Goal: Task Accomplishment & Management: Use online tool/utility

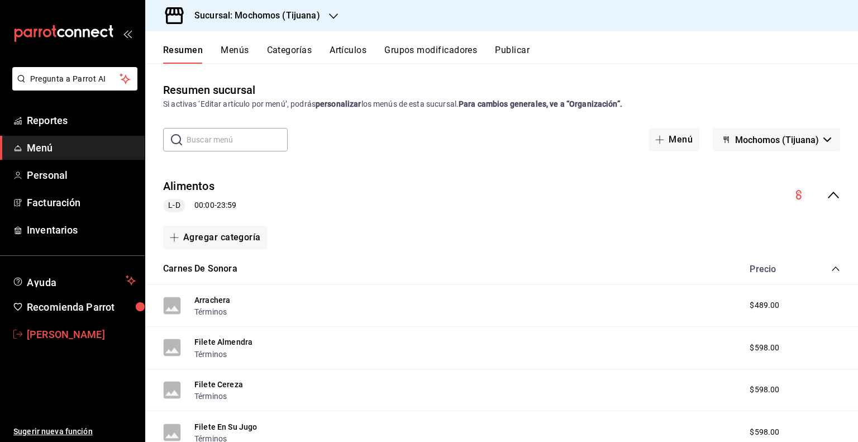
click at [64, 337] on span "[PERSON_NAME]" at bounding box center [81, 334] width 109 height 15
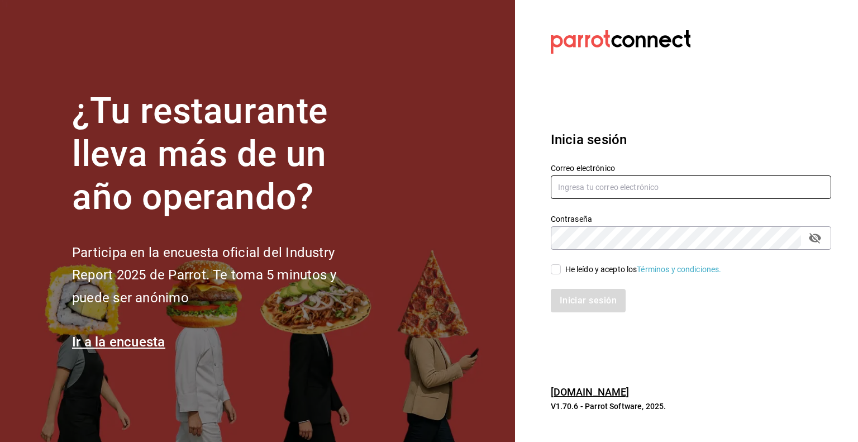
type input "[PERSON_NAME][EMAIL_ADDRESS][PERSON_NAME][DOMAIN_NAME]"
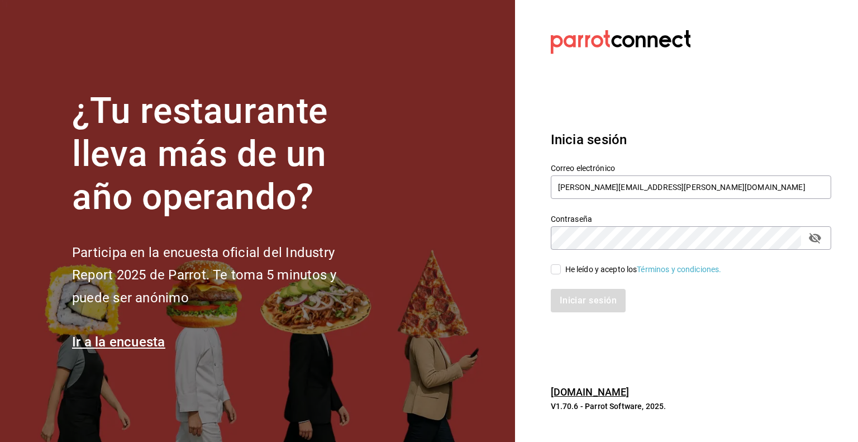
click at [557, 266] on input "He leído y acepto los Términos y condiciones." at bounding box center [556, 269] width 10 height 10
checkbox input "true"
click at [590, 299] on button "Iniciar sesión" at bounding box center [589, 300] width 76 height 23
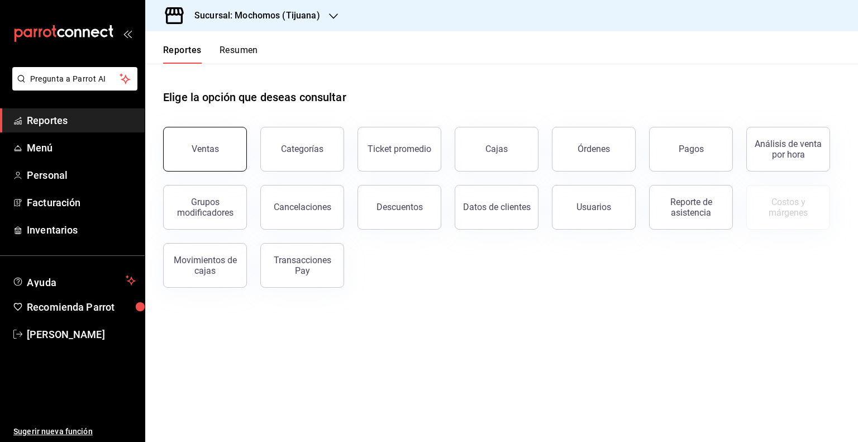
click at [217, 147] on div "Ventas" at bounding box center [205, 149] width 27 height 11
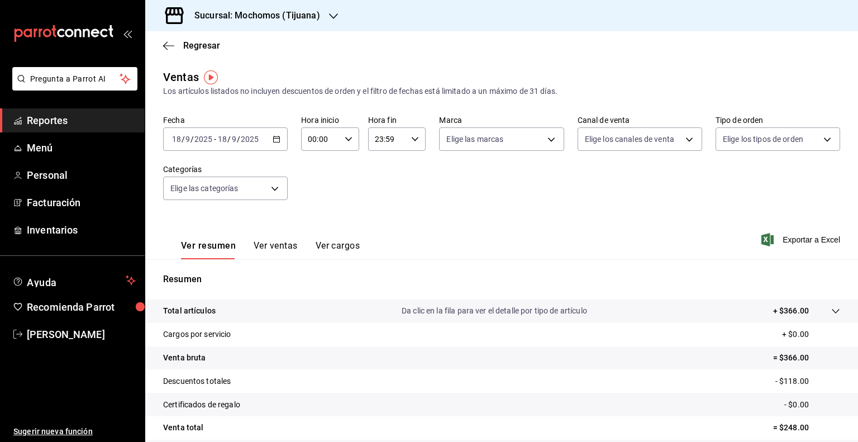
click at [175, 143] on input "18" at bounding box center [177, 139] width 10 height 9
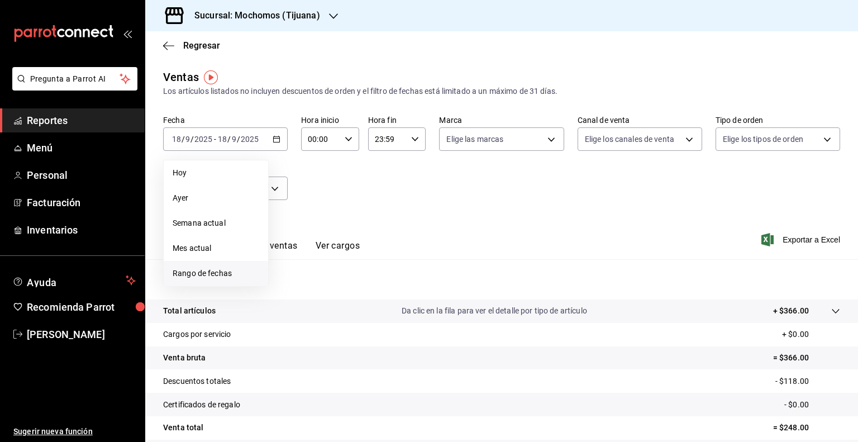
click at [219, 273] on span "Rango de fechas" at bounding box center [216, 274] width 87 height 12
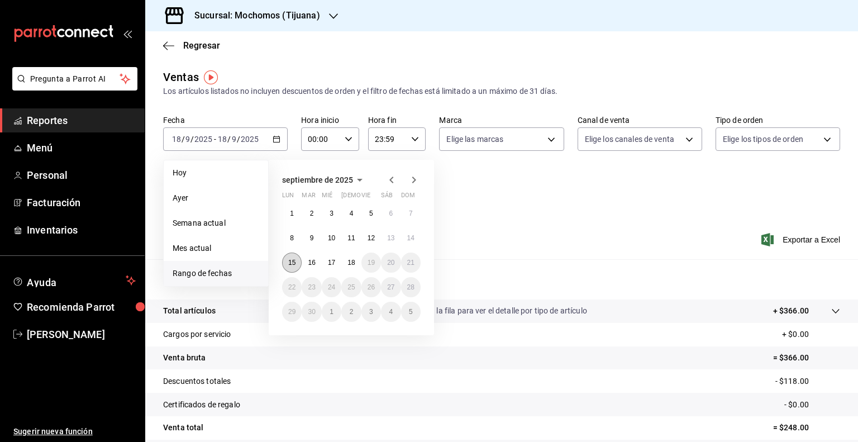
click at [291, 261] on abbr "15" at bounding box center [291, 263] width 7 height 8
click at [355, 263] on button "18" at bounding box center [351, 263] width 20 height 20
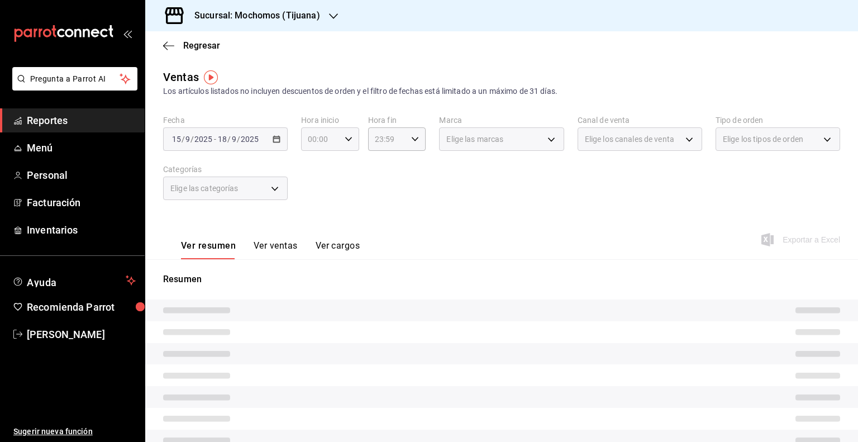
click at [346, 136] on icon "button" at bounding box center [349, 139] width 8 height 8
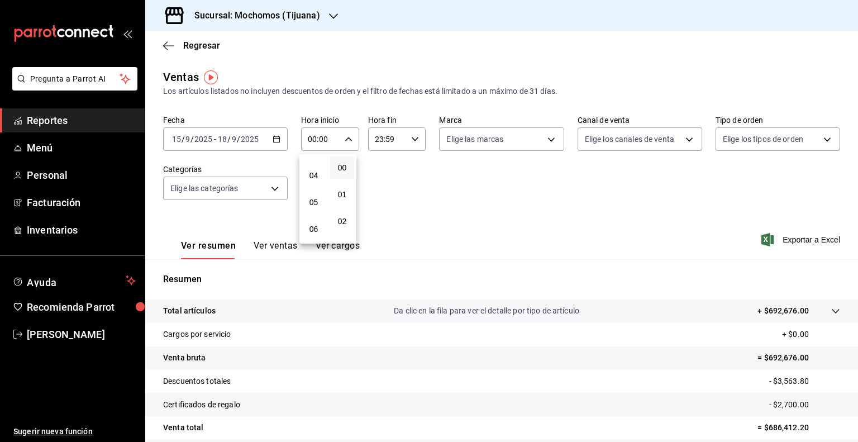
scroll to position [98, 0]
click at [313, 205] on span "05" at bounding box center [313, 203] width 11 height 9
type input "05:00"
click at [340, 163] on button "00" at bounding box center [342, 167] width 24 height 22
click at [412, 136] on div at bounding box center [429, 221] width 858 height 442
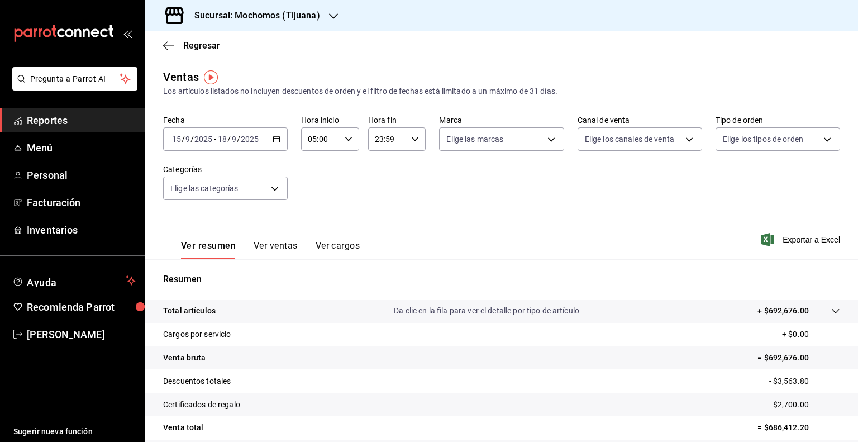
click at [412, 136] on icon "button" at bounding box center [415, 139] width 8 height 8
click at [377, 215] on span "05" at bounding box center [379, 214] width 11 height 9
click at [410, 163] on span "00" at bounding box center [408, 166] width 11 height 9
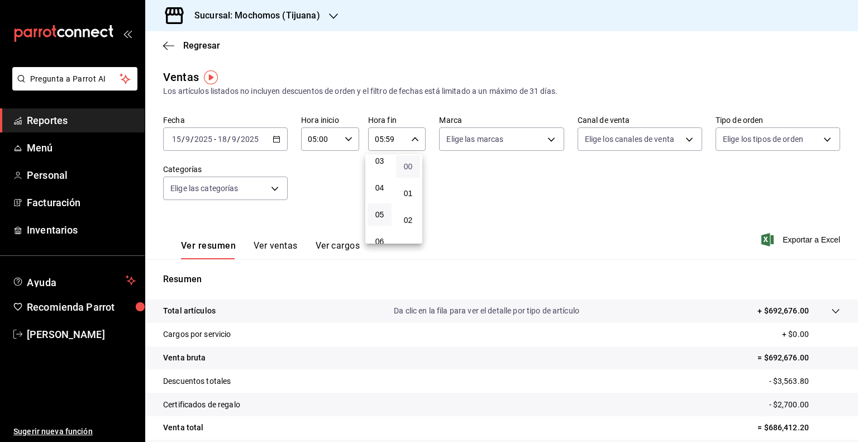
type input "05:00"
click at [410, 163] on span "00" at bounding box center [408, 166] width 11 height 9
click at [517, 186] on div at bounding box center [429, 221] width 858 height 442
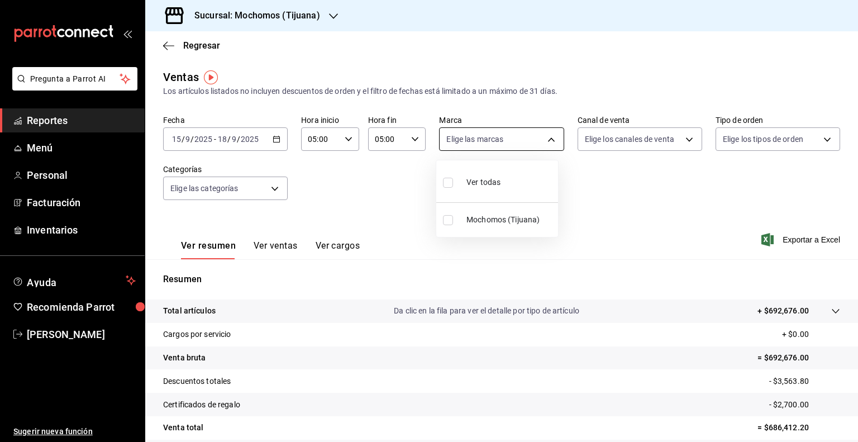
click at [546, 136] on body "Pregunta a Parrot AI Reportes Menú Personal Facturación Inventarios Ayuda Recom…" at bounding box center [429, 221] width 858 height 442
click at [444, 182] on input "checkbox" at bounding box center [448, 183] width 10 height 10
checkbox input "true"
type input "c300ab0f-4e96-434a-ab79-9fec8b673c9f"
checkbox input "true"
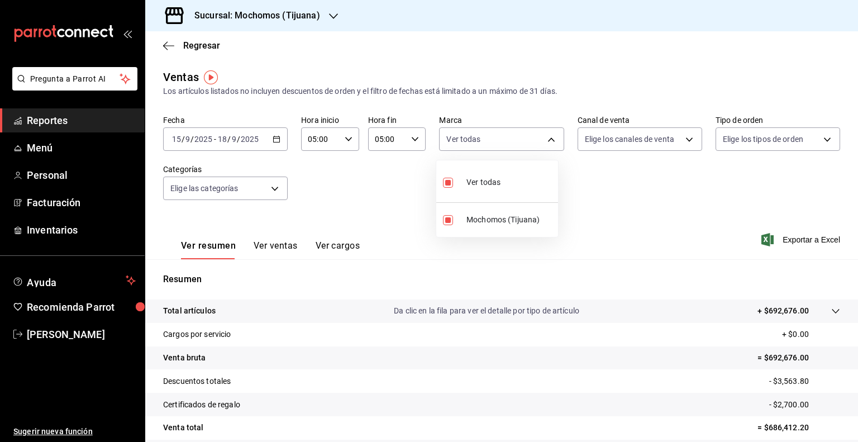
click at [669, 189] on div at bounding box center [429, 221] width 858 height 442
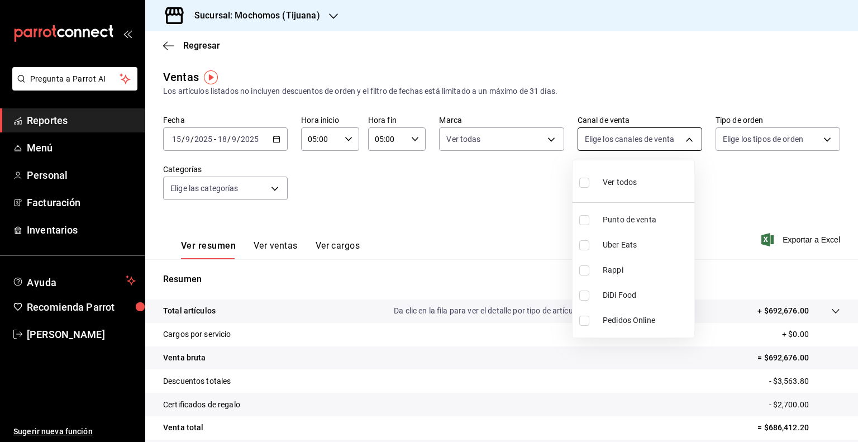
click at [686, 137] on body "Pregunta a Parrot AI Reportes Menú Personal Facturación Inventarios Ayuda Recom…" at bounding box center [429, 221] width 858 height 442
click at [585, 181] on input "checkbox" at bounding box center [585, 183] width 10 height 10
checkbox input "true"
type input "PARROT,UBER_EATS,RAPPI,DIDI_FOOD,ONLINE"
checkbox input "true"
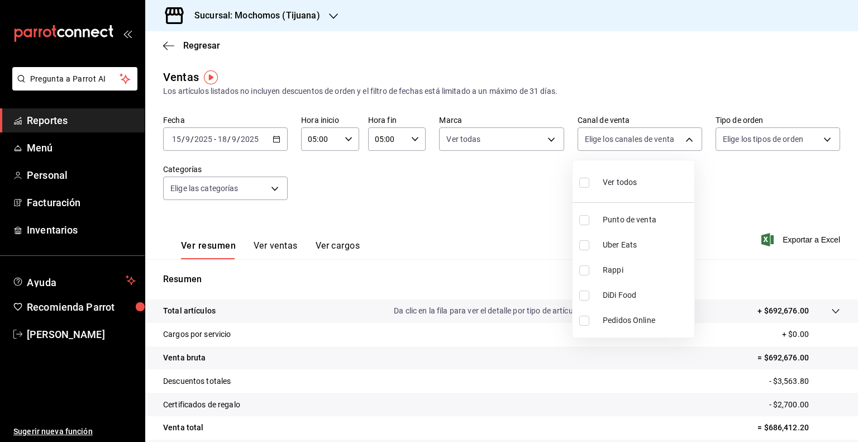
checkbox input "true"
click at [728, 179] on div at bounding box center [429, 221] width 858 height 442
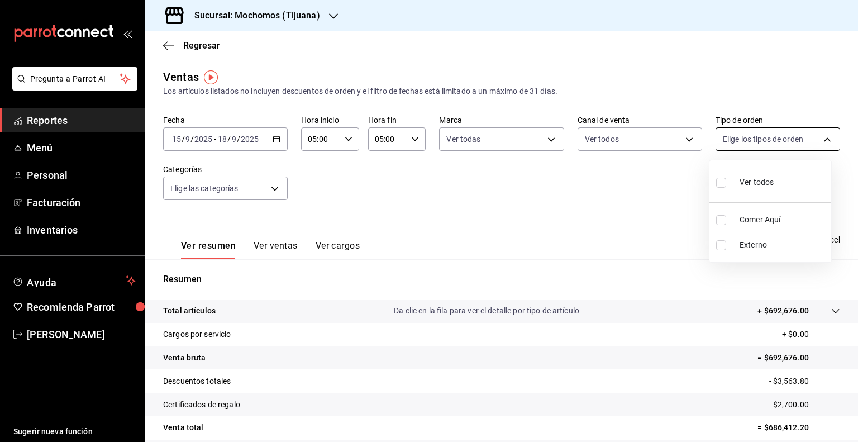
click at [821, 140] on body "Pregunta a Parrot AI Reportes Menú Personal Facturación Inventarios Ayuda Recom…" at bounding box center [429, 221] width 858 height 442
click at [722, 182] on input "checkbox" at bounding box center [721, 183] width 10 height 10
checkbox input "true"
type input "59fdec9d-7e45-44f1-b527-5416629fe4e9,EXTERNAL"
checkbox input "true"
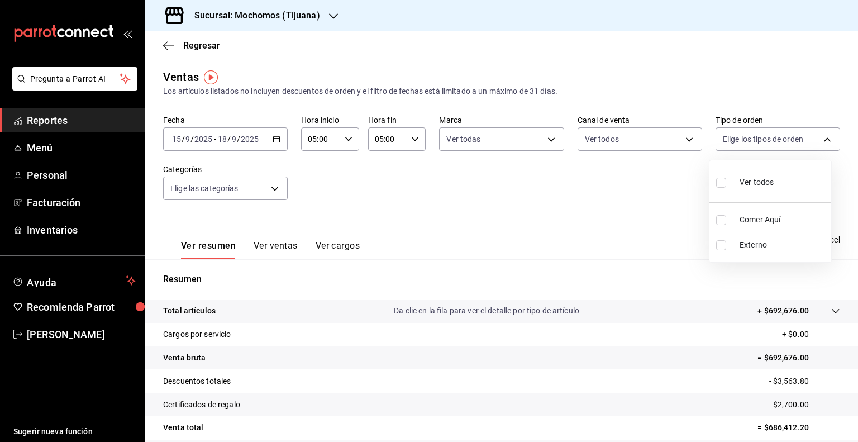
checkbox input "true"
click at [653, 207] on div at bounding box center [429, 221] width 858 height 442
click at [790, 238] on span "Exportar a Excel" at bounding box center [802, 239] width 77 height 13
